Goal: Find specific page/section: Find specific page/section

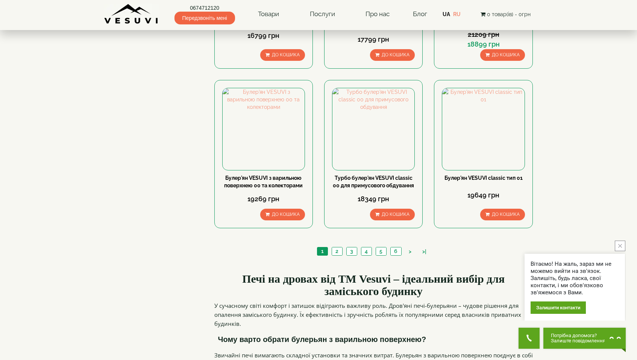
scroll to position [827, 0]
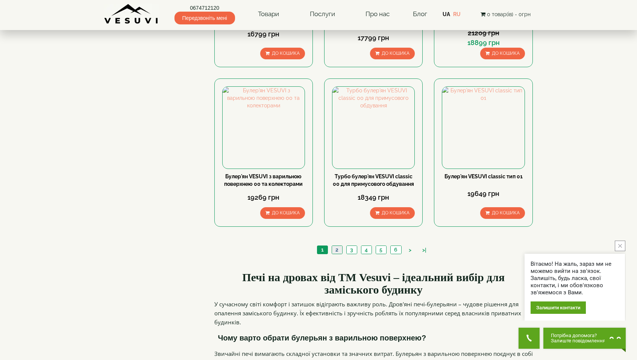
click at [336, 246] on link "2" at bounding box center [337, 250] width 11 height 8
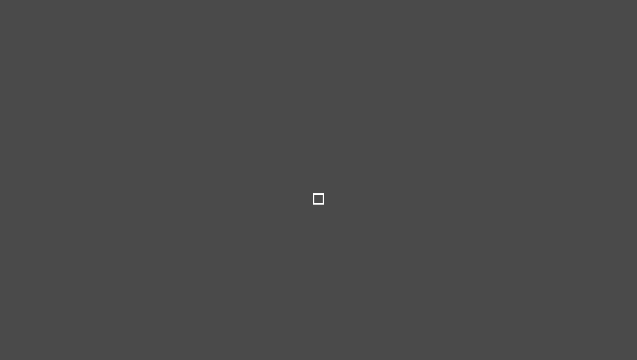
type input "*****"
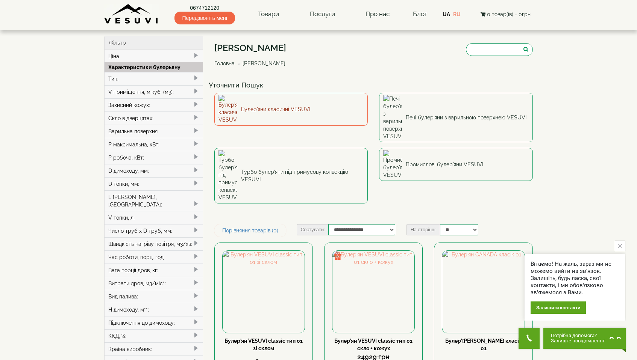
click at [250, 108] on link "Булер'яни класичні VESUVI" at bounding box center [291, 109] width 154 height 33
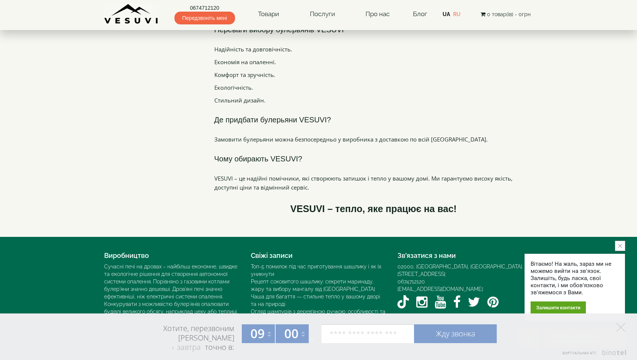
scroll to position [1141, 0]
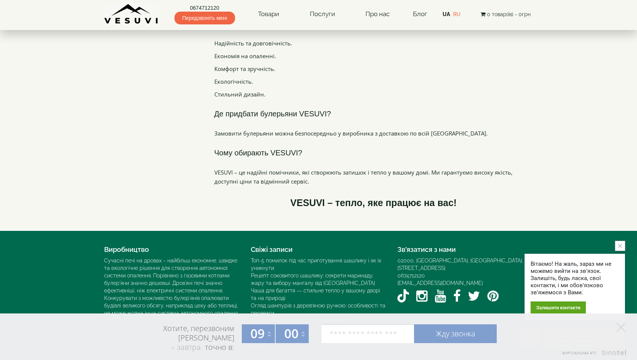
click at [621, 247] on icon "close button" at bounding box center [620, 246] width 4 height 4
